Goal: Information Seeking & Learning: Learn about a topic

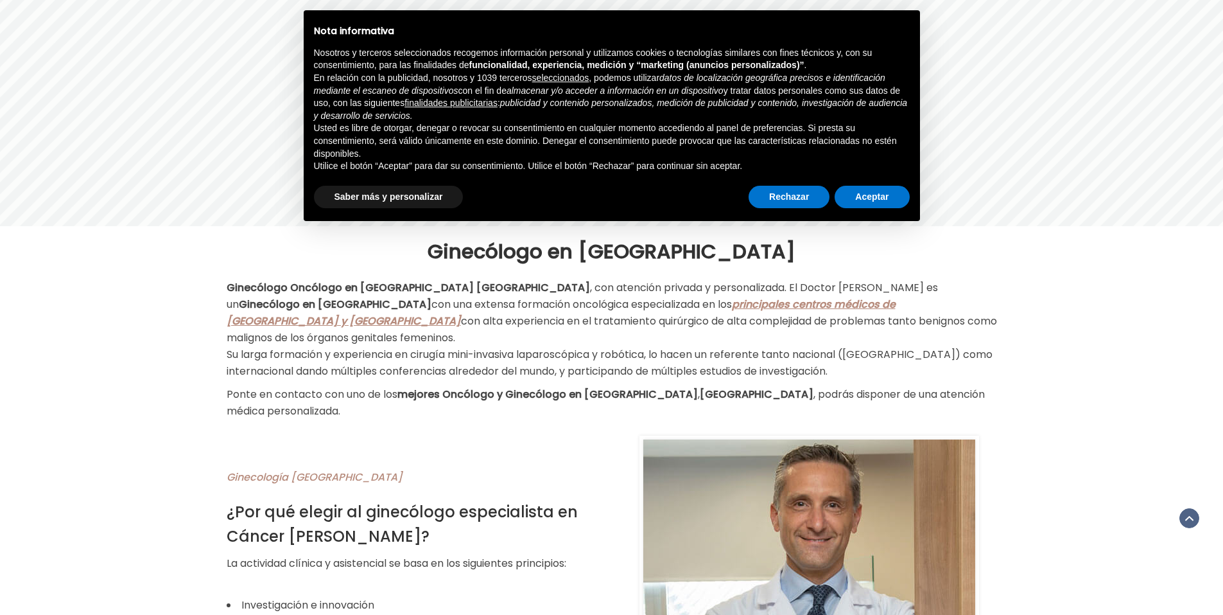
scroll to position [554, 0]
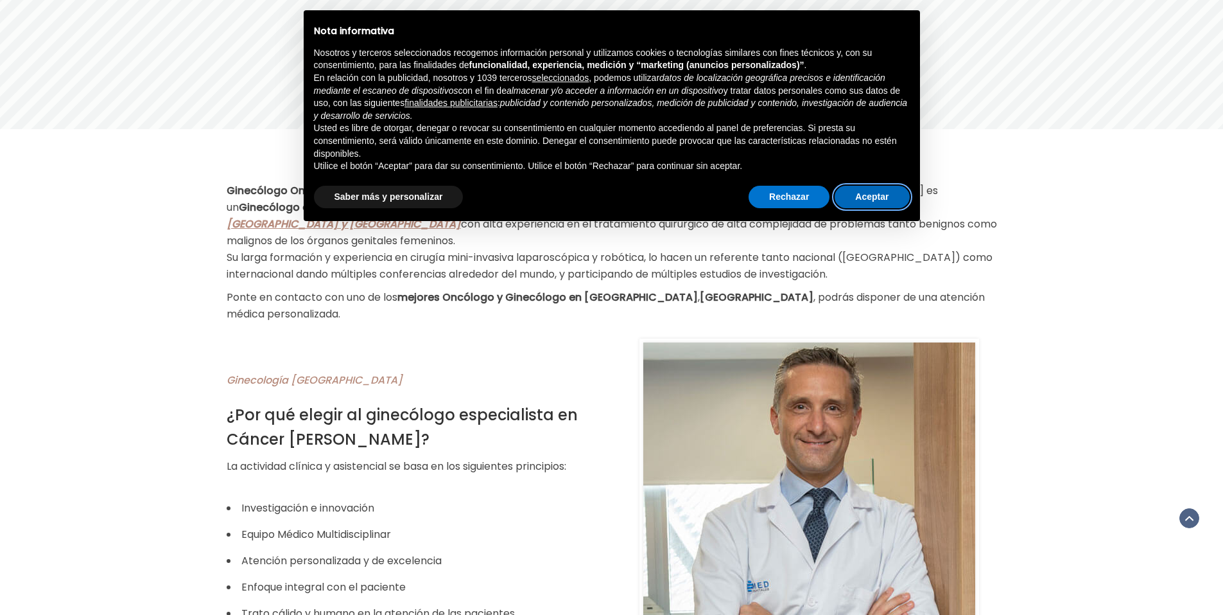
click at [877, 191] on button "Aceptar" at bounding box center [872, 197] width 74 height 23
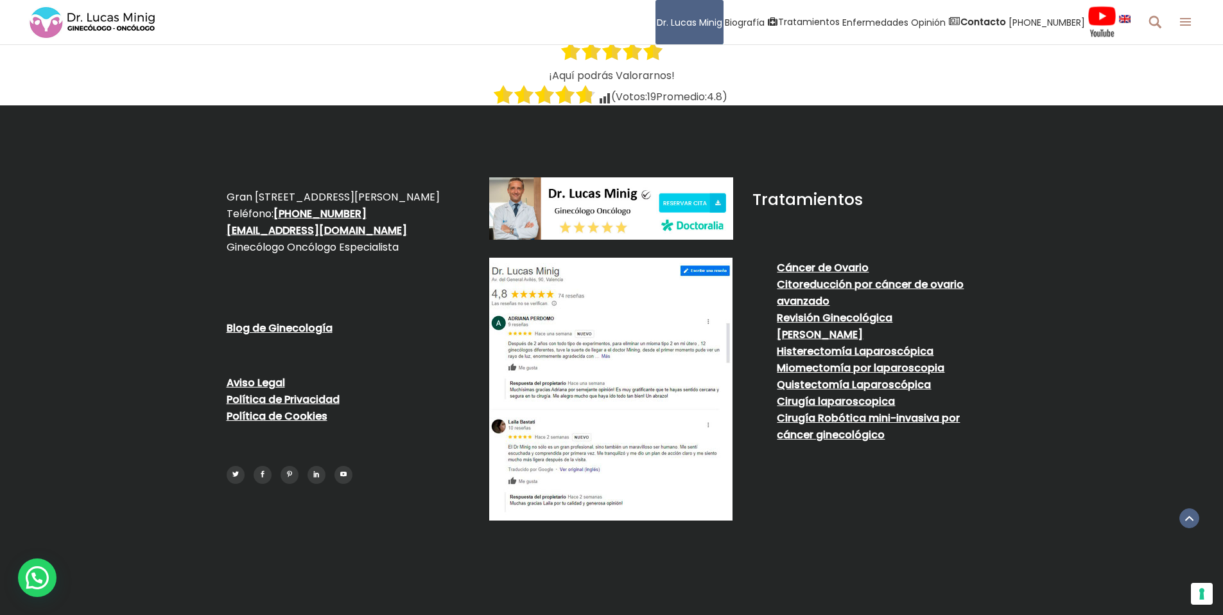
scroll to position [5798, 0]
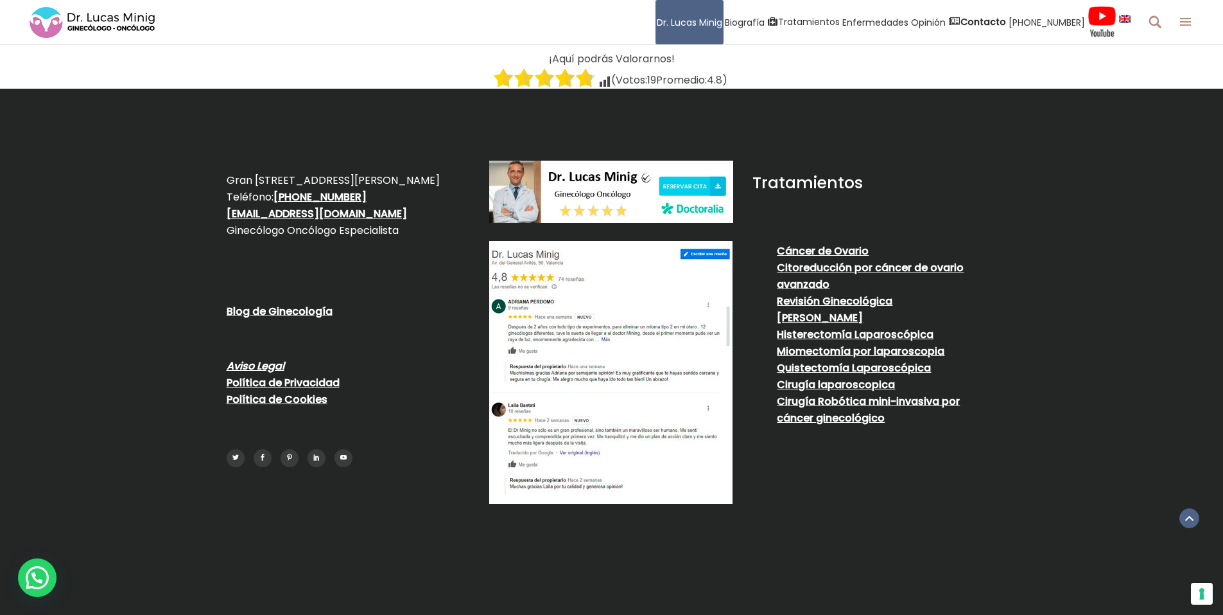
click at [268, 358] on link "Aviso Legal" at bounding box center [256, 365] width 58 height 15
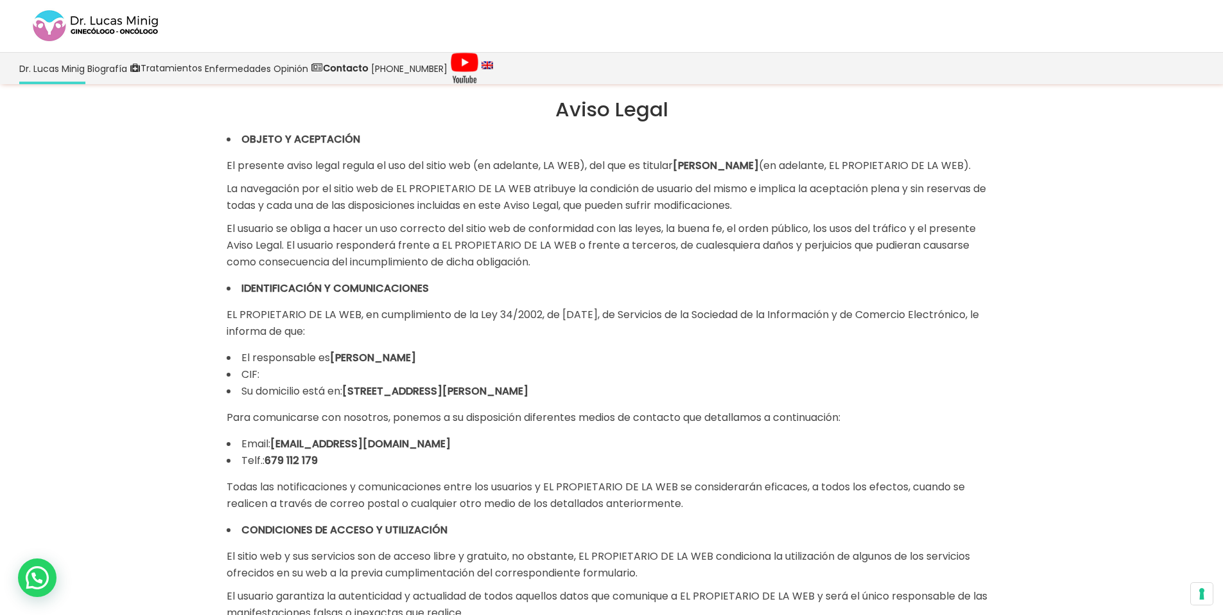
scroll to position [15, 0]
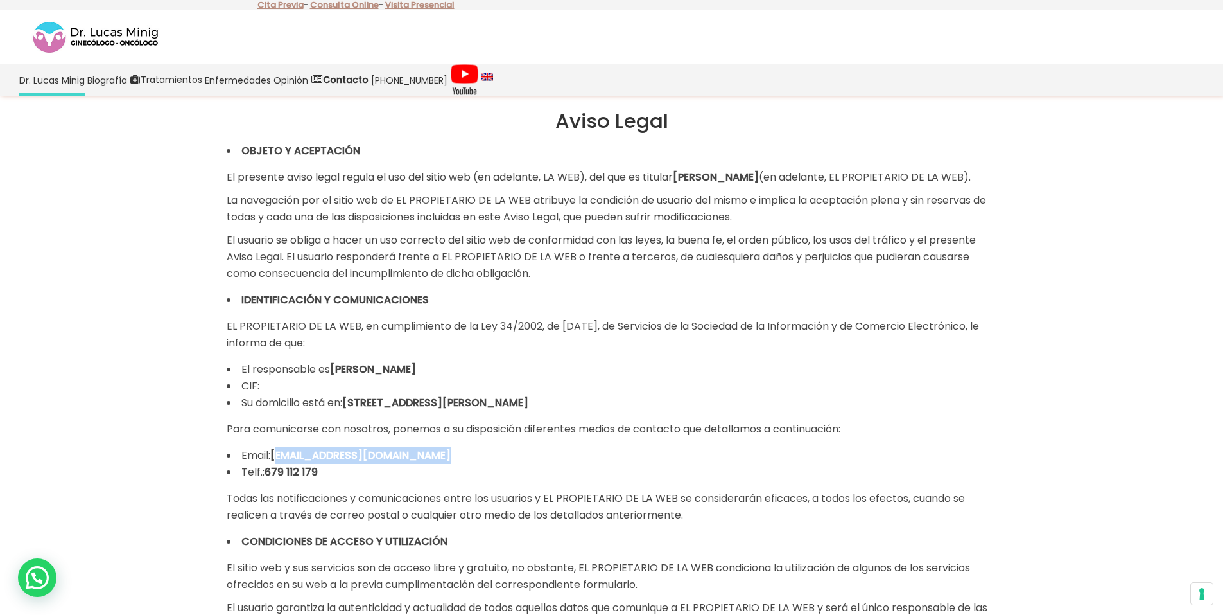
drag, startPoint x: 444, startPoint y: 457, endPoint x: 274, endPoint y: 446, distance: 170.5
copy strong "[EMAIL_ADDRESS][DOMAIN_NAME]"
click at [94, 30] on img at bounding box center [95, 37] width 128 height 35
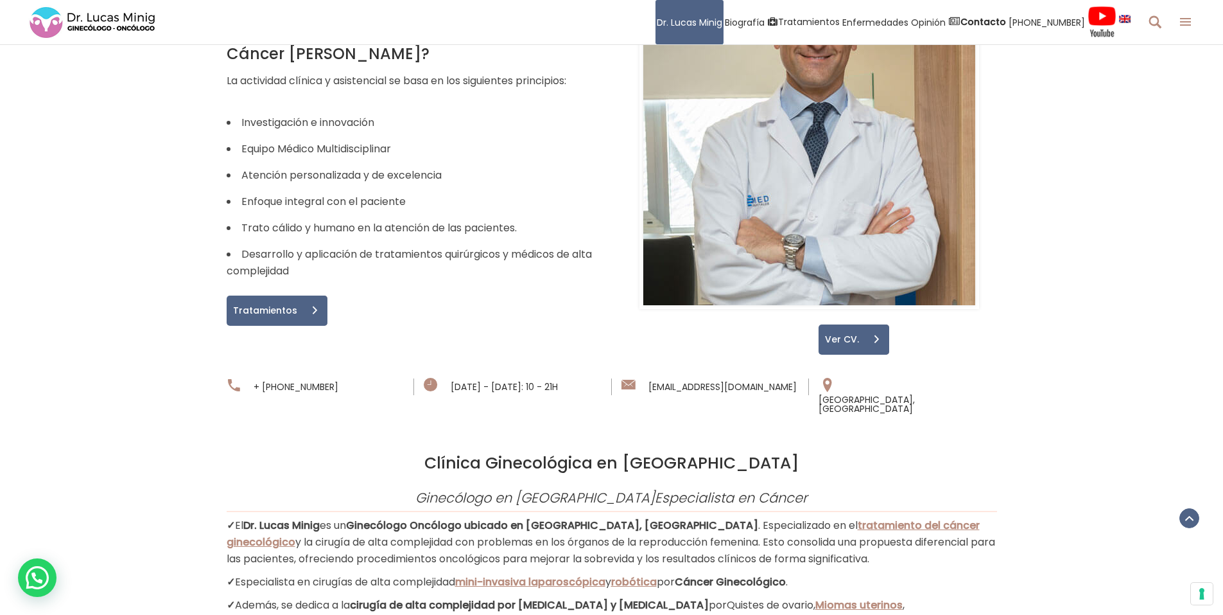
scroll to position [1044, 0]
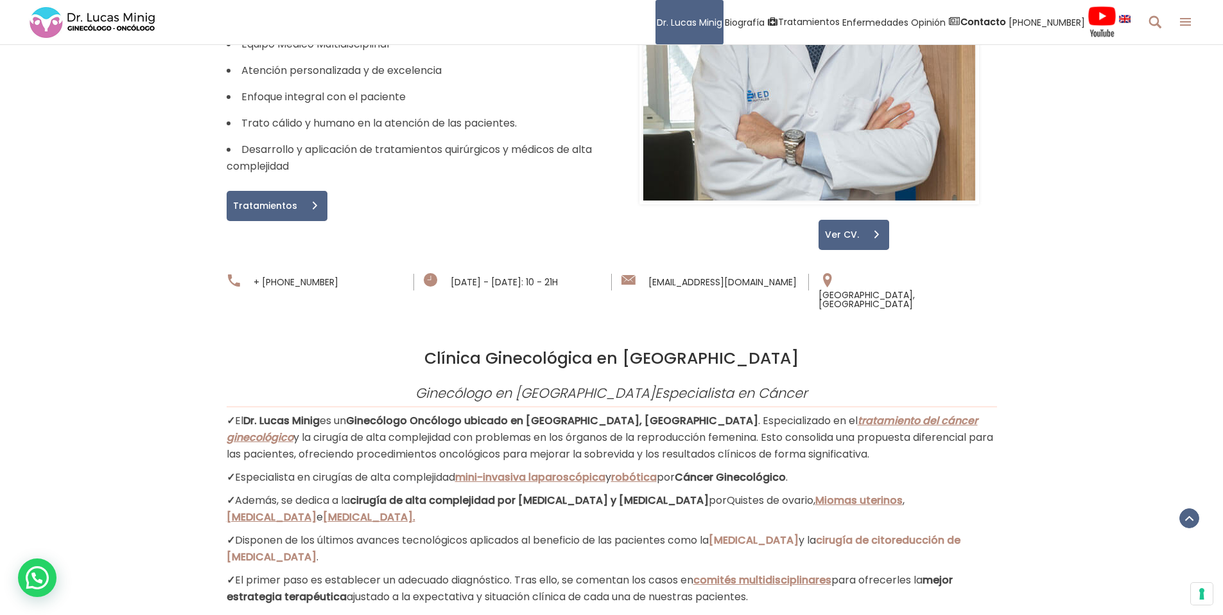
click at [905, 413] on span "tratamiento del cáncer ginecológico" at bounding box center [602, 428] width 751 height 31
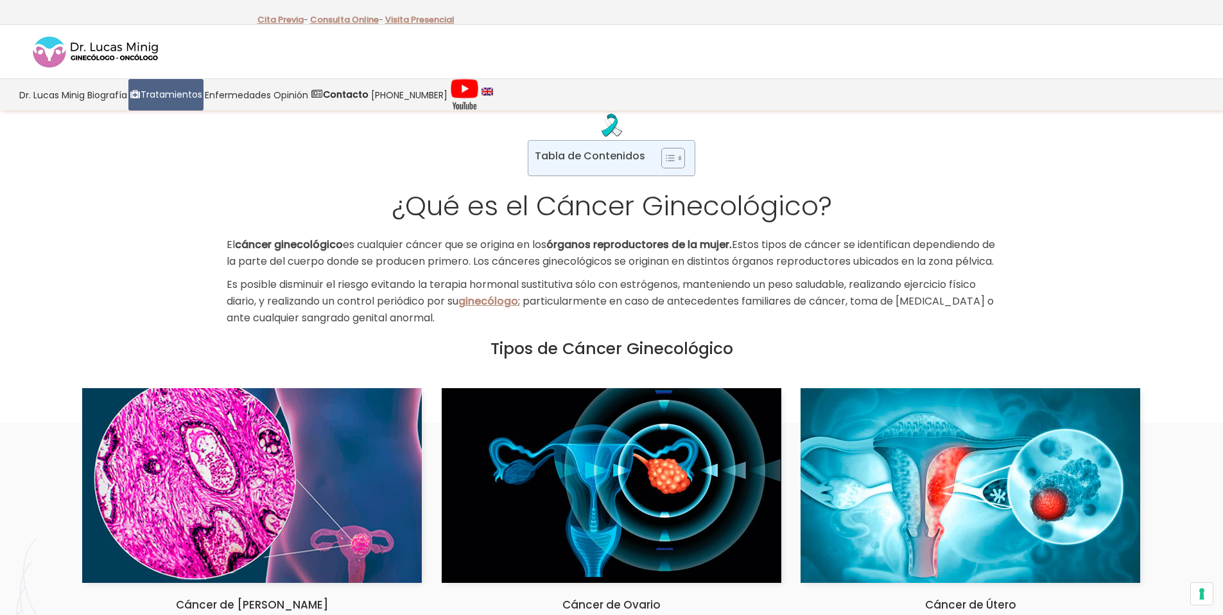
scroll to position [0, 123]
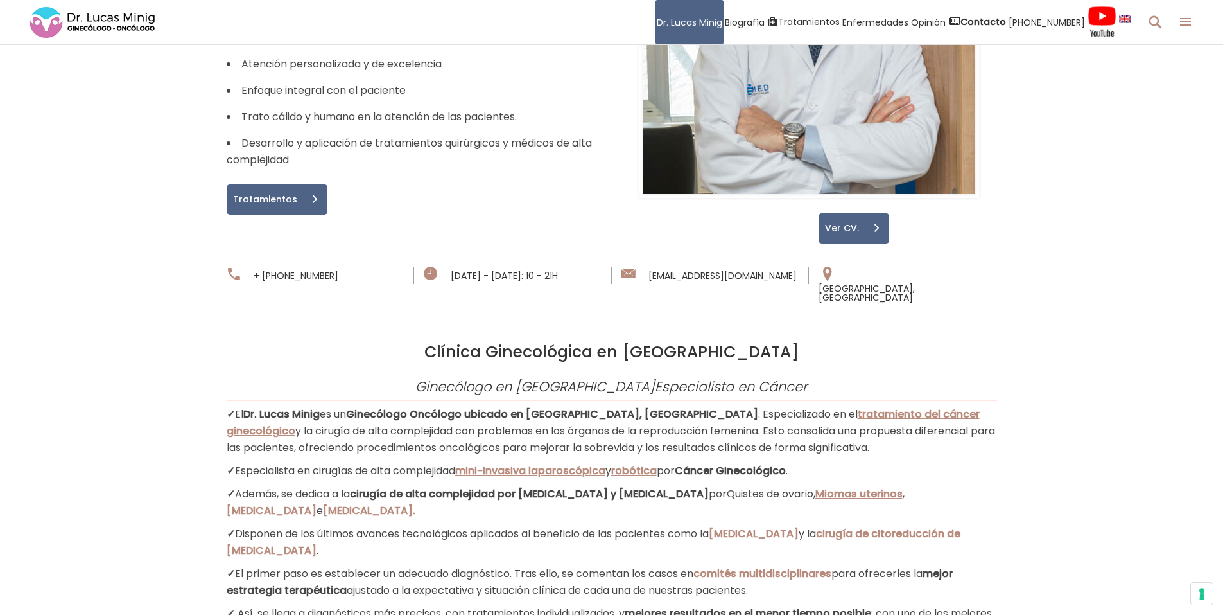
scroll to position [1044, 0]
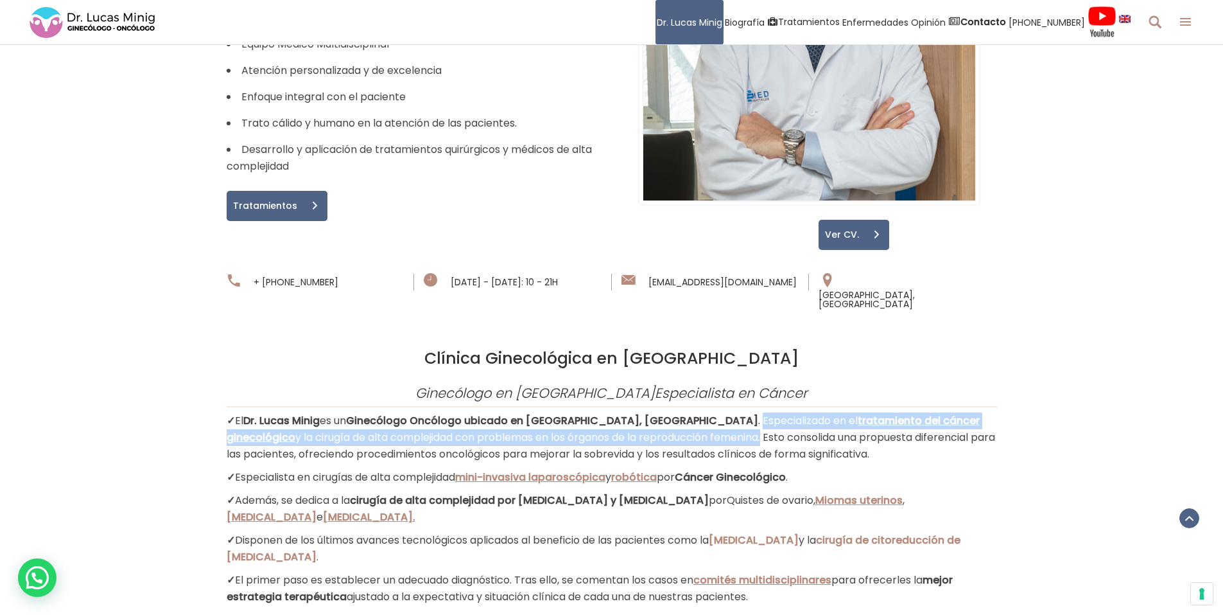
drag, startPoint x: 628, startPoint y: 364, endPoint x: 624, endPoint y: 381, distance: 17.9
click at [624, 412] on p "✓ El [PERSON_NAME] es un Ginecólogo Oncólogo ubicado en [GEOGRAPHIC_DATA], [GEO…" at bounding box center [612, 437] width 771 height 50
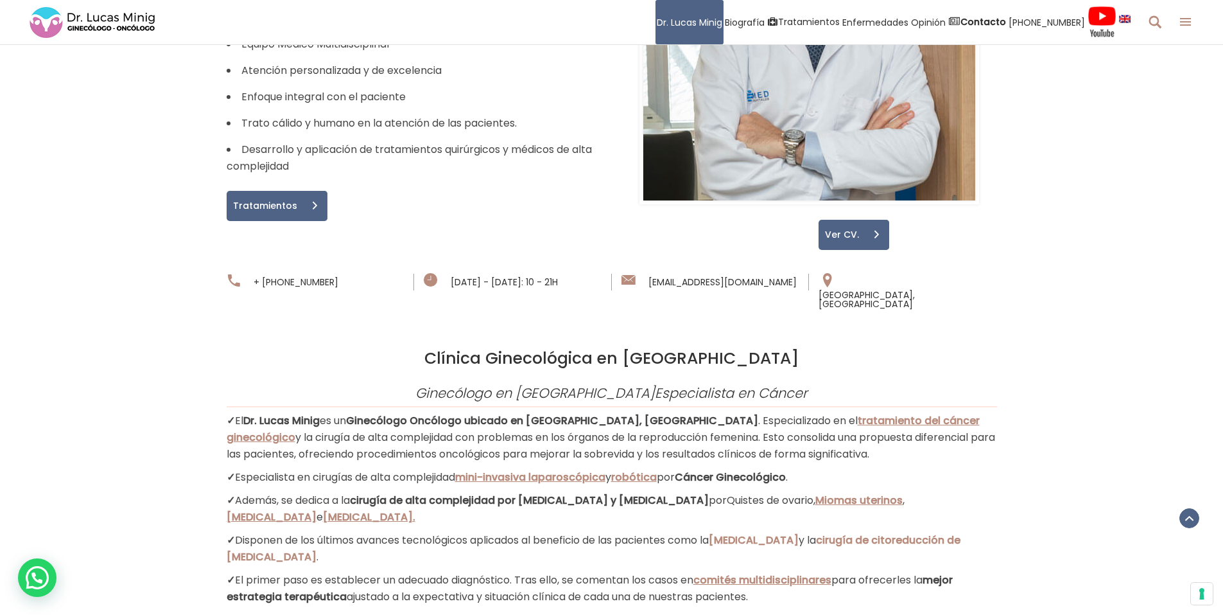
drag, startPoint x: 624, startPoint y: 381, endPoint x: 550, endPoint y: 392, distance: 74.7
click at [550, 430] on span "y la cirugía de alta complejidad con problemas en los órganos de la reproducció…" at bounding box center [611, 445] width 769 height 31
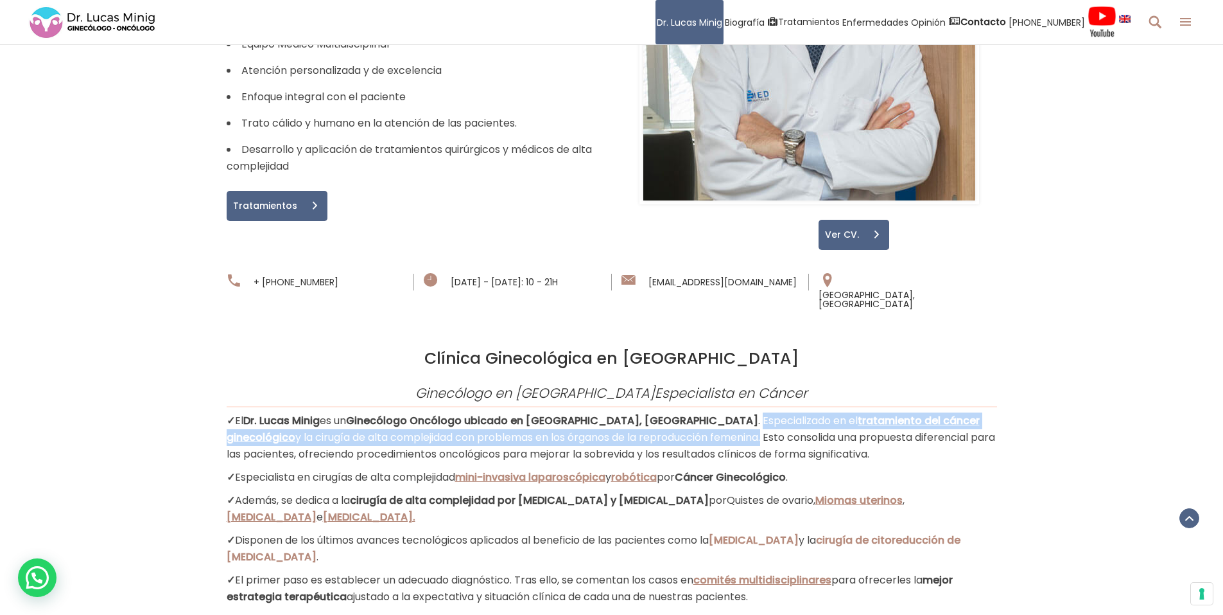
drag, startPoint x: 628, startPoint y: 362, endPoint x: 624, endPoint y: 385, distance: 24.1
click at [624, 412] on p "✓ El [PERSON_NAME] es un Ginecólogo Oncólogo ubicado en [GEOGRAPHIC_DATA], [GEO…" at bounding box center [612, 437] width 771 height 50
copy p "Especializado en el tratamiento del cáncer ginecológico y la cirugía de alta co…"
